Goal: Information Seeking & Learning: Learn about a topic

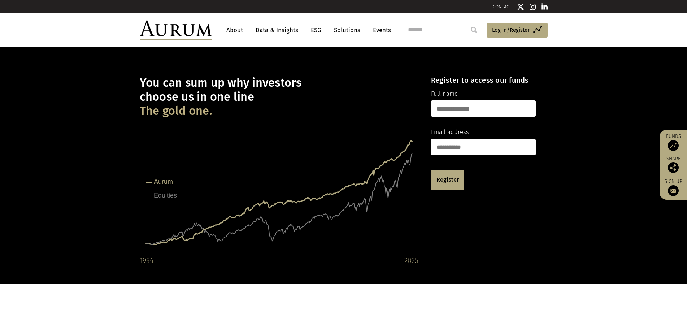
click at [166, 35] on img at bounding box center [176, 29] width 72 height 19
click at [238, 31] on link "About" at bounding box center [235, 29] width 24 height 13
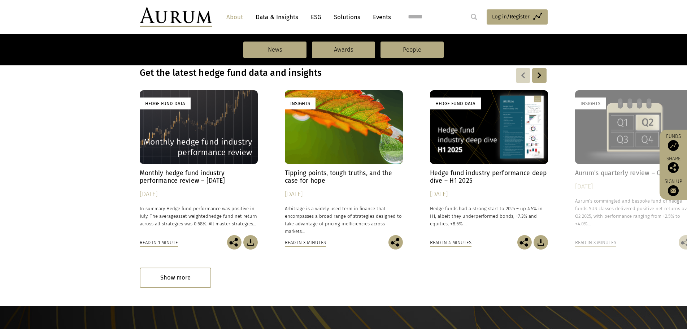
scroll to position [541, 0]
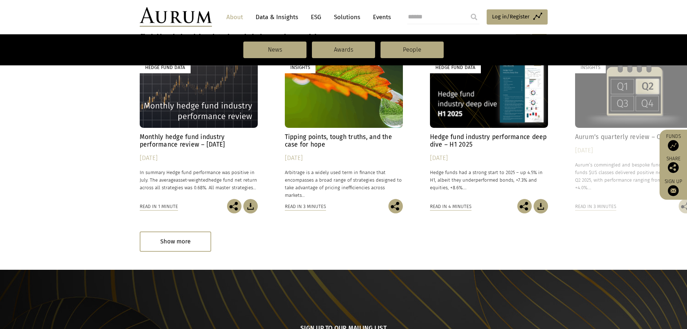
click at [174, 143] on h4 "Monthly hedge fund industry performance review – July 2025" at bounding box center [199, 140] width 118 height 15
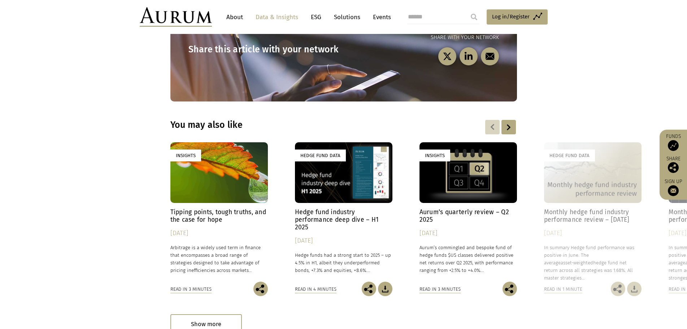
scroll to position [1010, 0]
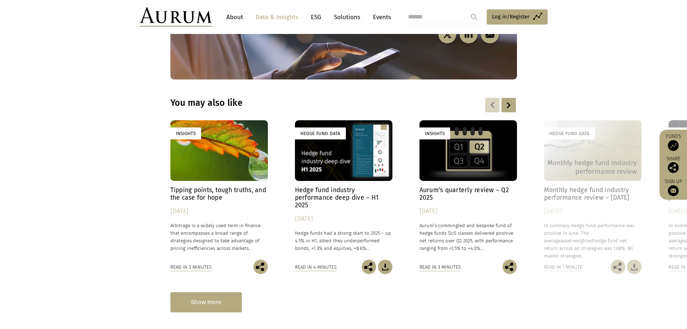
click at [202, 292] on div "Show more" at bounding box center [205, 302] width 71 height 20
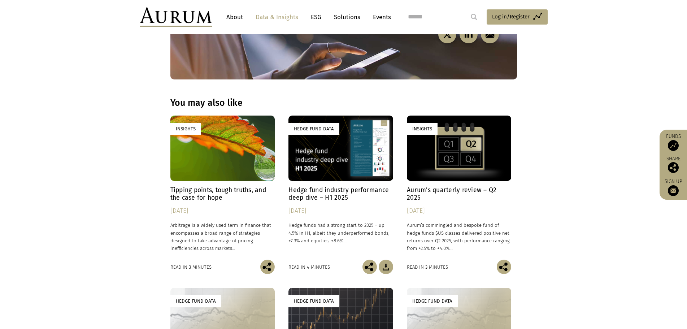
click at [334, 123] on div "Hedge Fund Data" at bounding box center [340, 147] width 104 height 65
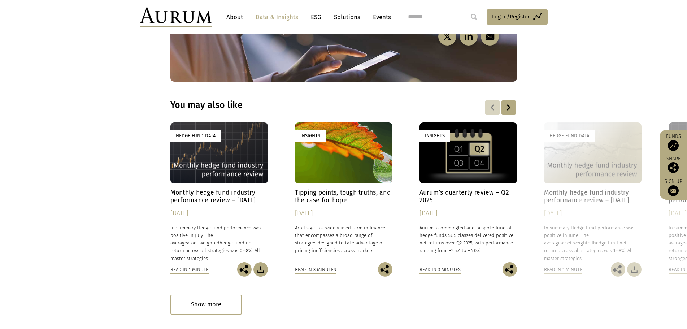
scroll to position [2129, 0]
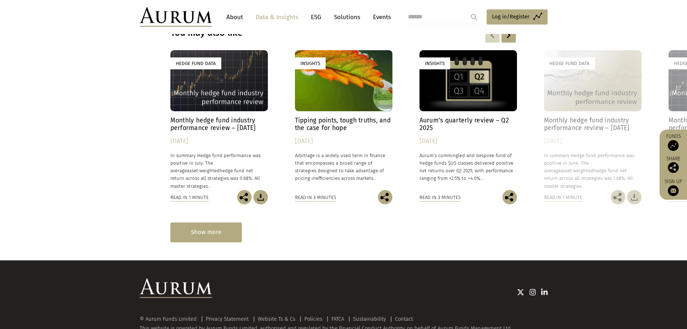
click at [215, 222] on div "Show more" at bounding box center [205, 232] width 71 height 20
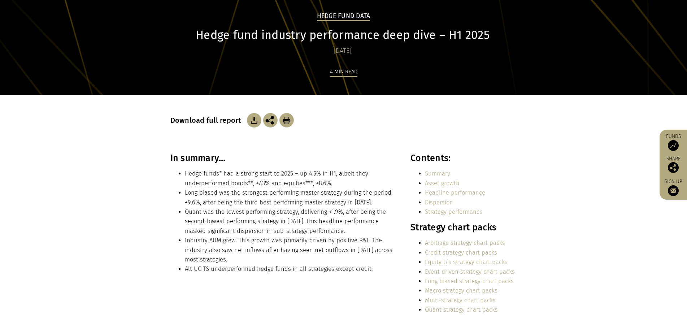
scroll to position [0, 0]
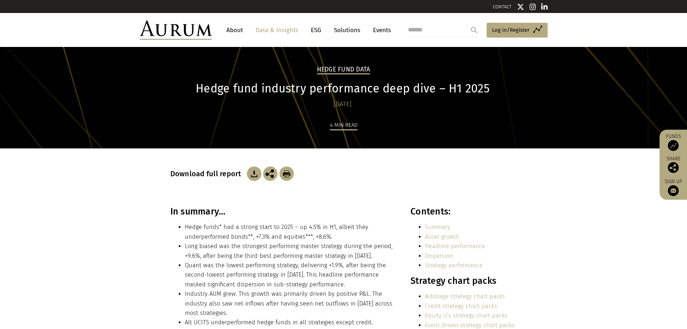
click at [382, 32] on link "Events" at bounding box center [380, 29] width 22 height 13
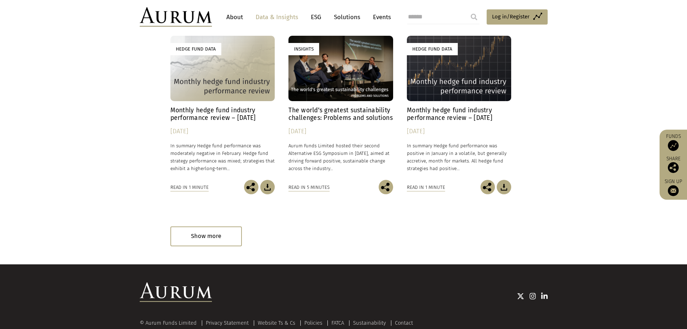
scroll to position [2667, 0]
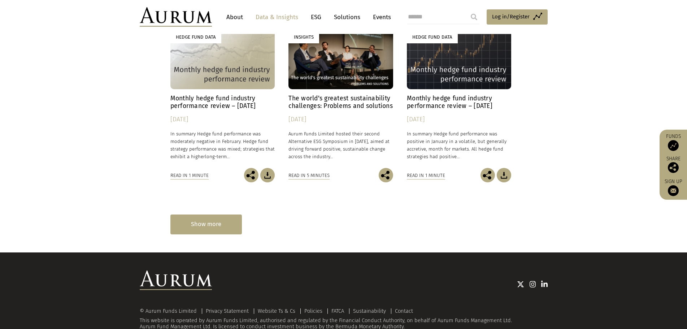
click at [201, 214] on div "Show more" at bounding box center [205, 224] width 71 height 20
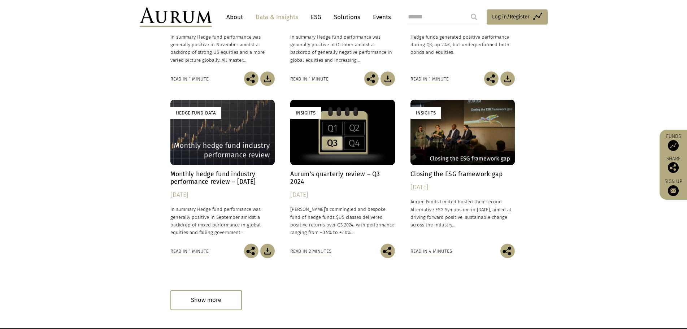
scroll to position [3316, 0]
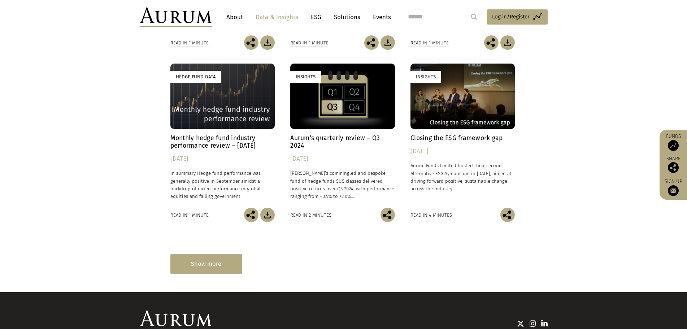
click at [196, 254] on div "Show more" at bounding box center [205, 264] width 71 height 20
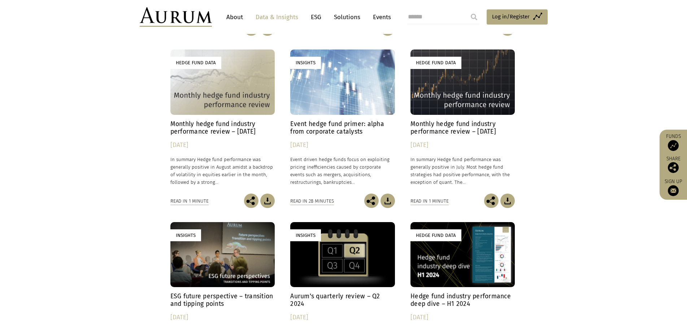
scroll to position [3538, 0]
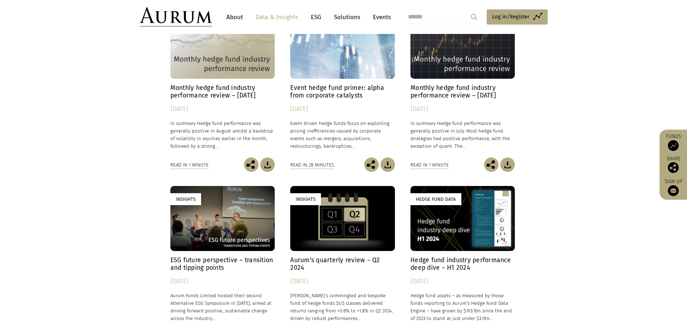
click at [319, 84] on h4 "Event hedge fund primer: alpha from corporate catalysts" at bounding box center [342, 91] width 104 height 15
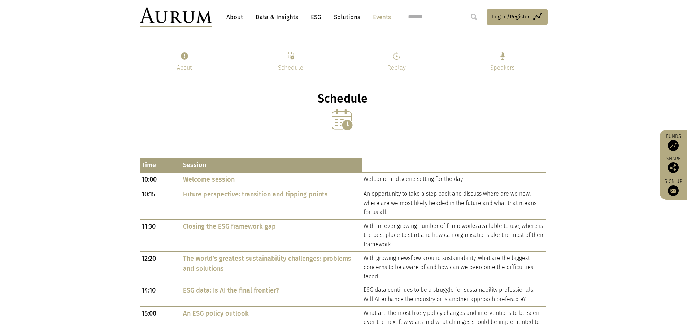
scroll to position [216, 0]
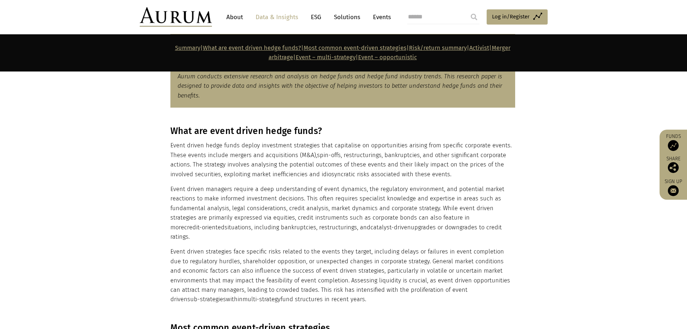
scroll to position [469, 0]
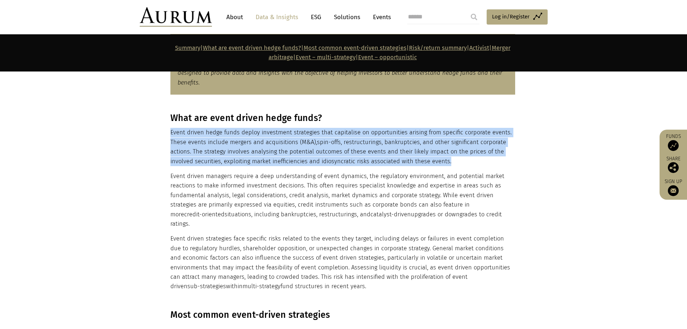
drag, startPoint x: 170, startPoint y: 133, endPoint x: 456, endPoint y: 159, distance: 287.3
click at [456, 159] on p "Event driven hedge funds deploy investment strategies that capitalise on opport…" at bounding box center [342, 147] width 345 height 38
copy p "Event driven hedge funds deploy investment strategies that capitalise on opport…"
drag, startPoint x: 170, startPoint y: 176, endPoint x: 470, endPoint y: 214, distance: 302.2
click at [477, 214] on p "Event driven managers require a deep understanding of event dynamics, the regul…" at bounding box center [342, 199] width 345 height 57
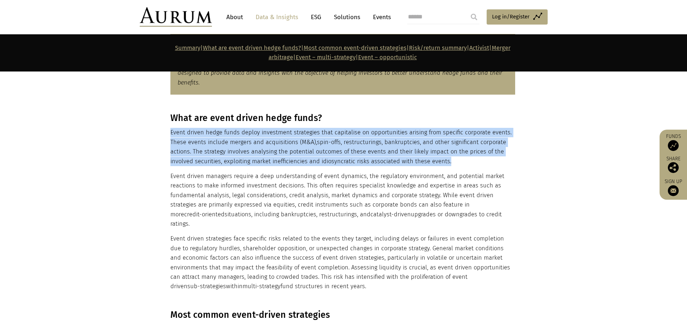
copy p "Event driven managers require a deep understanding of event dynamics, the regul…"
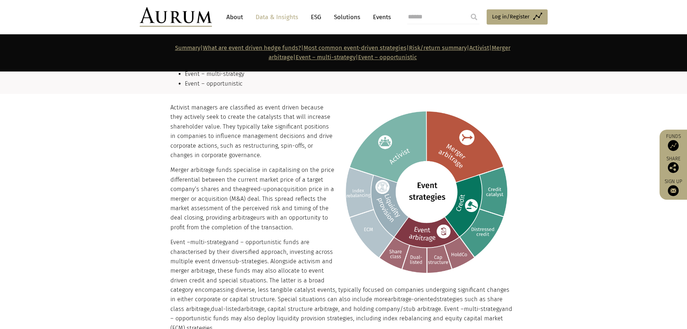
scroll to position [794, 0]
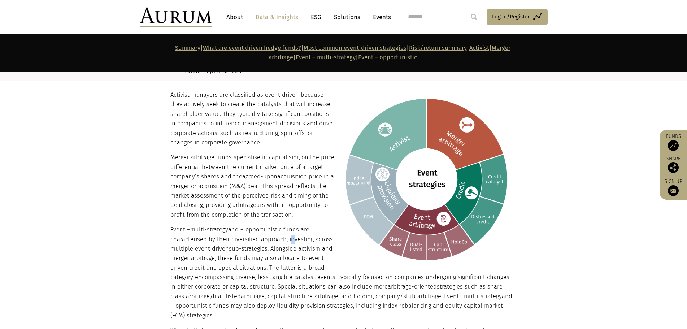
click at [288, 232] on p "Event – multi-strategy and – opportunistic funds are characterised by their div…" at bounding box center [342, 272] width 345 height 95
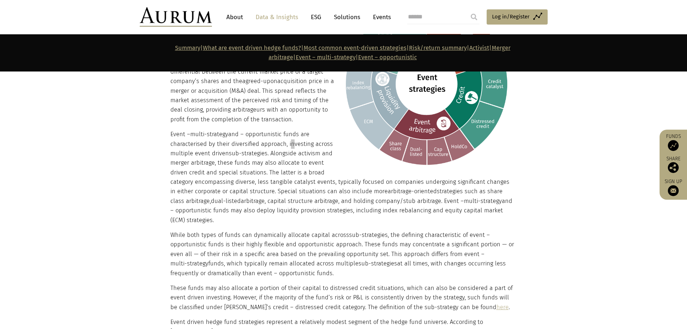
scroll to position [902, 0]
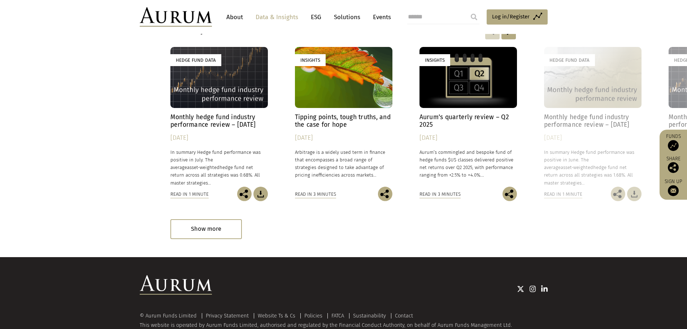
scroll to position [2137, 0]
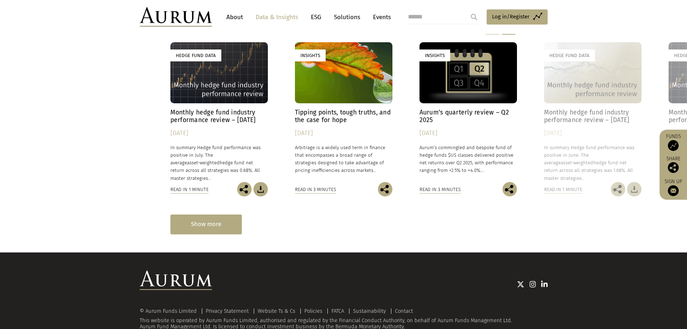
click at [207, 214] on div "Show more" at bounding box center [205, 224] width 71 height 20
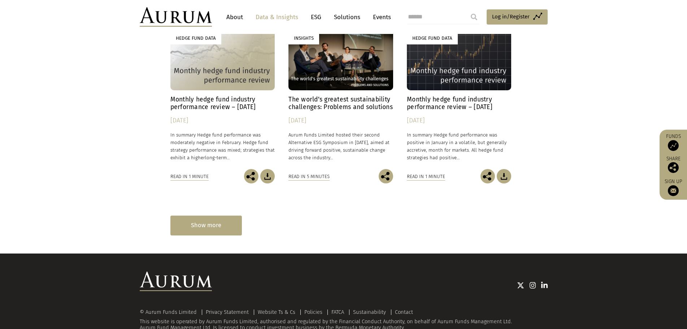
scroll to position [2667, 0]
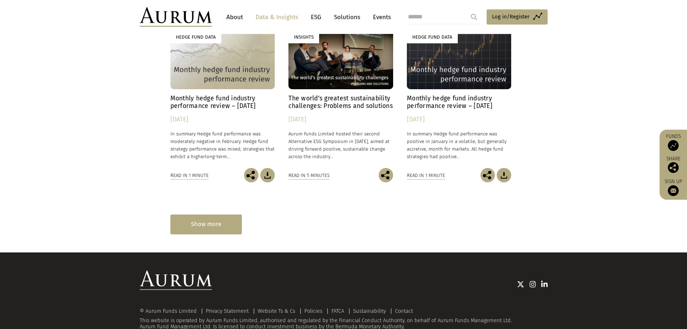
click at [217, 214] on div "Show more" at bounding box center [205, 224] width 71 height 20
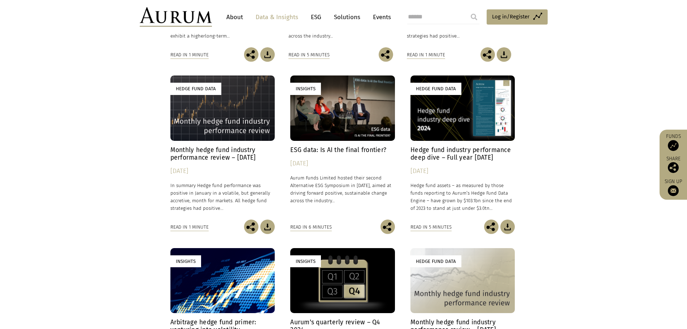
scroll to position [2847, 0]
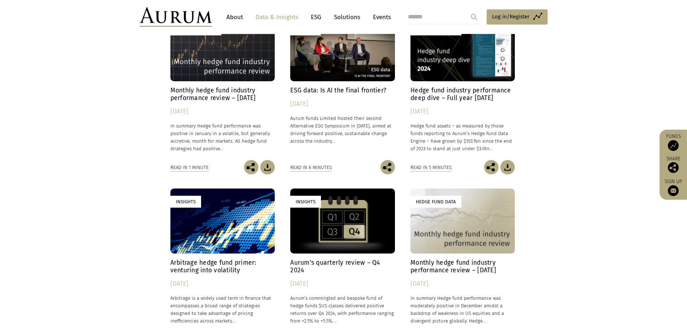
click at [206, 259] on h4 "Arbitrage hedge fund primer: venturing into volatility" at bounding box center [222, 266] width 104 height 15
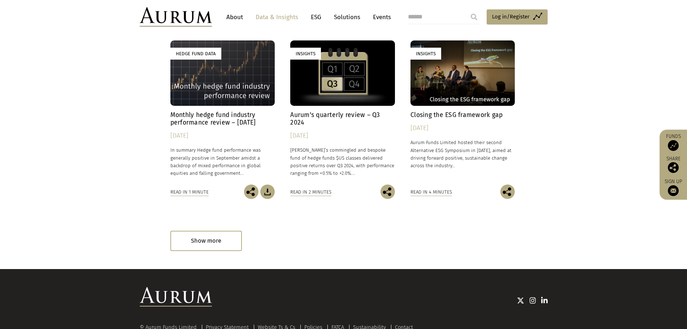
scroll to position [3352, 0]
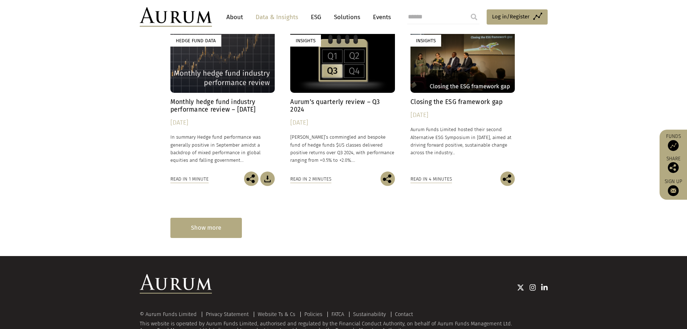
click at [196, 218] on div "Show more" at bounding box center [205, 228] width 71 height 20
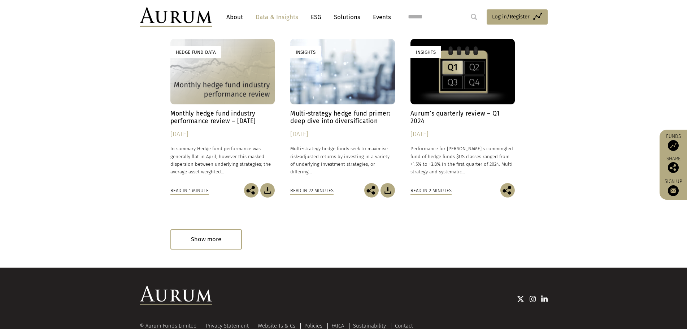
scroll to position [4037, 0]
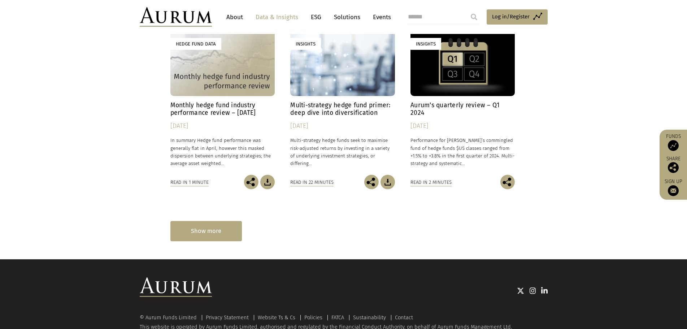
click at [203, 221] on div "Show more" at bounding box center [205, 231] width 71 height 20
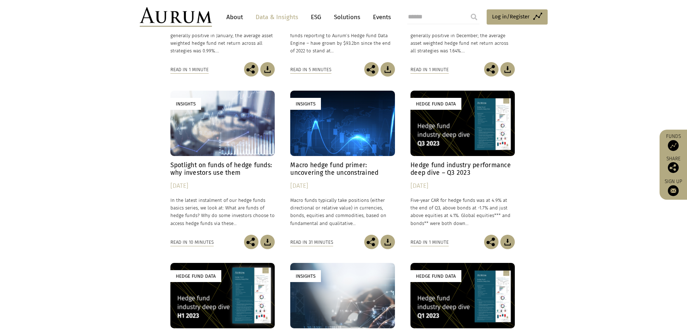
scroll to position [4506, 0]
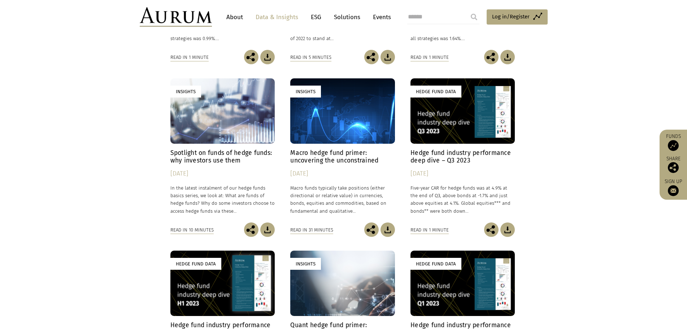
click at [325, 149] on h4 "Macro hedge fund primer: uncovering the unconstrained" at bounding box center [342, 156] width 104 height 15
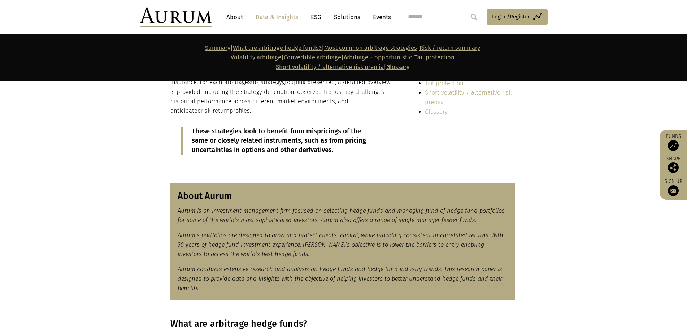
scroll to position [253, 0]
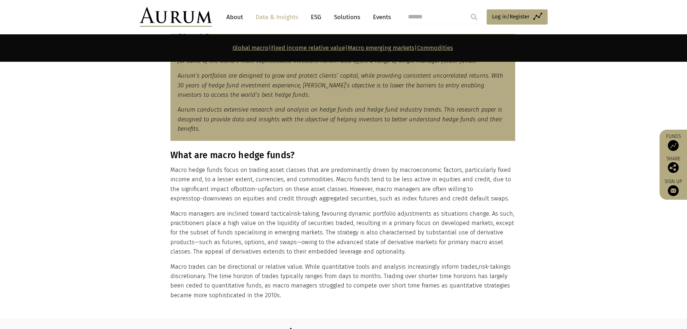
scroll to position [397, 0]
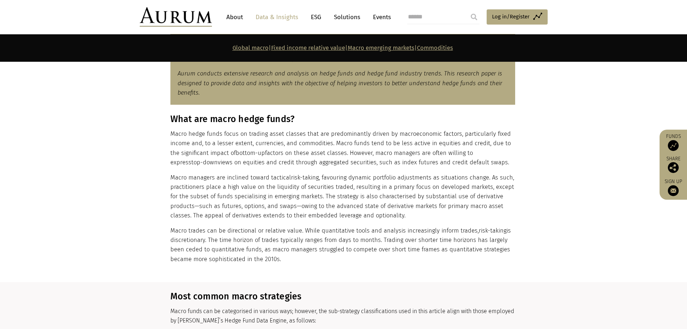
click at [170, 135] on div "What are macro hedge funds? Macro hedge funds focus on trading asset classes th…" at bounding box center [343, 189] width 361 height 150
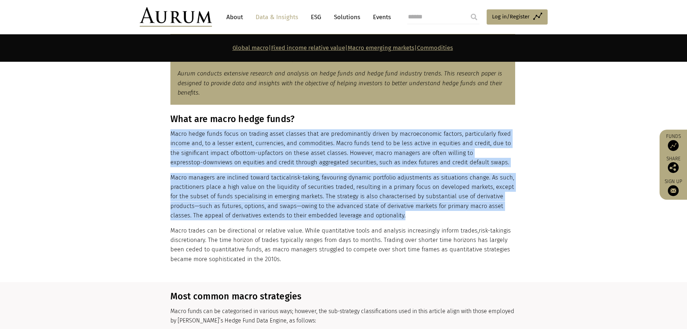
drag, startPoint x: 170, startPoint y: 133, endPoint x: 377, endPoint y: 206, distance: 219.8
click at [411, 218] on div "What are macro hedge funds? Macro hedge funds focus on trading asset classes th…" at bounding box center [342, 189] width 345 height 150
copy div "Lorem ipsum dolor sitam co adipisc elits doeiusm temp inc utlaboreetdol magnaa …"
